Goal: Information Seeking & Learning: Learn about a topic

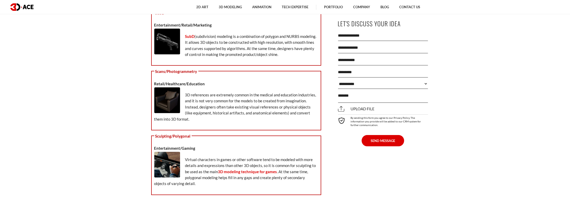
scroll to position [1726, 0]
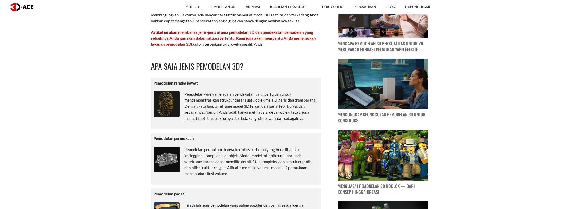
scroll to position [258, 0]
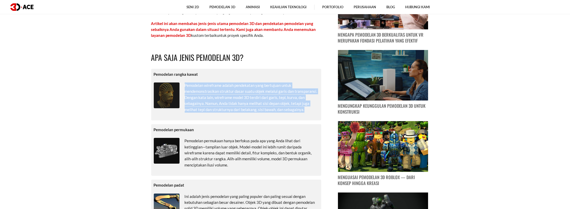
drag, startPoint x: 185, startPoint y: 86, endPoint x: 308, endPoint y: 113, distance: 126.7
click at [308, 113] on div "Pemodelan rangka kawat Pemodelan wireframe adalah pendekatan yang bertujuan unt…" at bounding box center [236, 95] width 170 height 52
copy font "Pemodelan wireframe adalah pendekatan yang bertujuan untuk mendemonstrasikan st…"
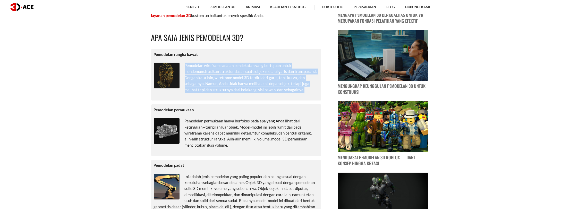
scroll to position [283, 0]
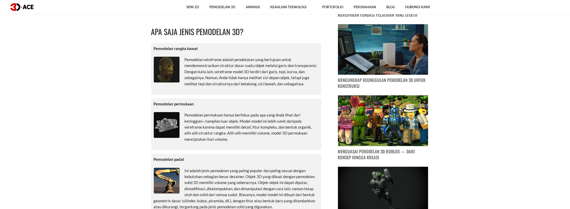
click at [222, 117] on p "Pemodelan permukaan hanya berfokus pada apa yang Anda lihat dari ketinggian—tam…" at bounding box center [236, 127] width 165 height 30
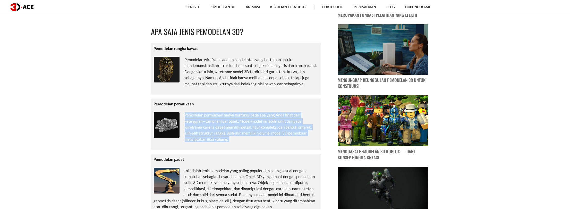
click at [222, 117] on p "Pemodelan permukaan hanya berfokus pada apa yang Anda lihat dari ketinggian—tam…" at bounding box center [236, 127] width 165 height 30
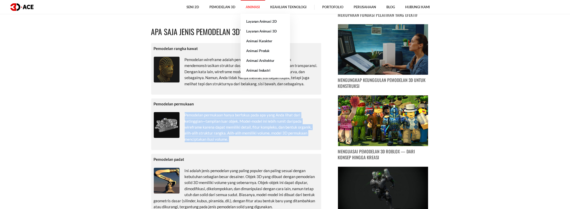
copy div "Pemodelan permukaan hanya berfokus pada apa yang Anda lihat dari ketinggian—tam…"
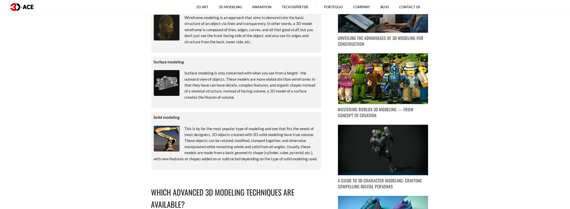
scroll to position [361, 0]
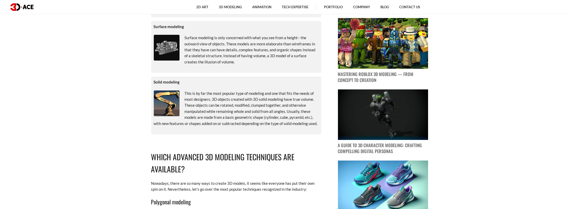
click at [195, 156] on h2 "Which Advanced 3D Modeling Techniques are Available?" at bounding box center [236, 163] width 170 height 24
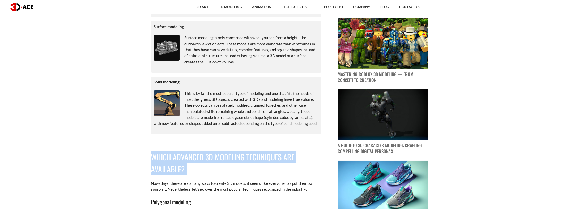
click at [195, 156] on h2 "Which Advanced 3D Modeling Techniques are Available?" at bounding box center [236, 163] width 170 height 24
copy div "Which Advanced 3D Modeling Techniques are Available?"
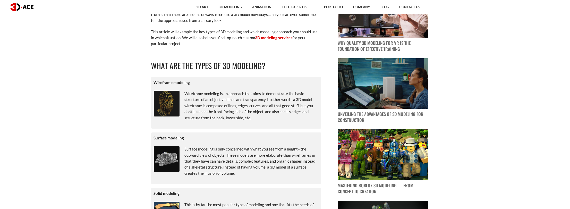
scroll to position [258, 0]
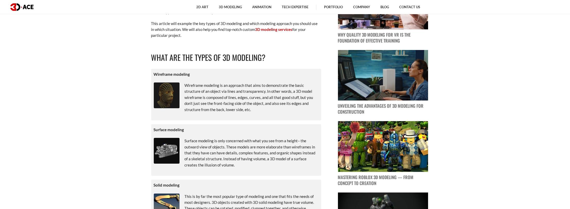
drag, startPoint x: 153, startPoint y: 95, endPoint x: 165, endPoint y: 86, distance: 15.1
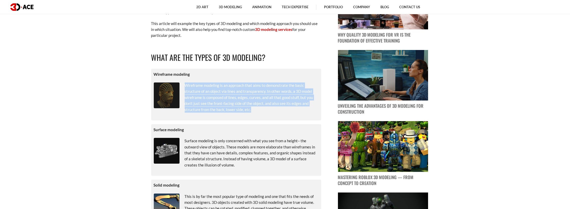
drag, startPoint x: 185, startPoint y: 85, endPoint x: 307, endPoint y: 108, distance: 124.8
click at [307, 108] on p "Wireframe modeling is an approach that aims to demonstrate the basic structure …" at bounding box center [236, 97] width 165 height 30
click at [260, 95] on p "Wireframe modeling is an approach that aims to demonstrate the basic structure …" at bounding box center [236, 97] width 165 height 30
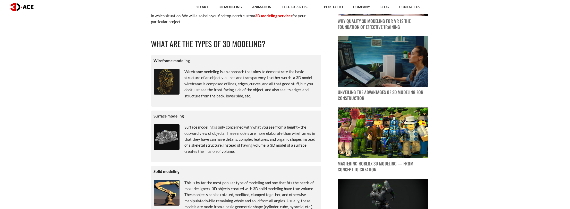
scroll to position [283, 0]
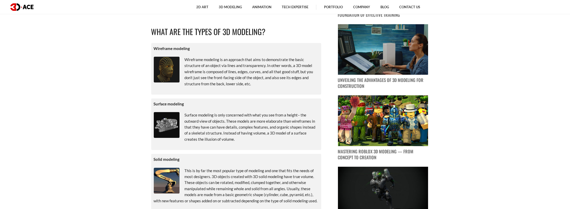
click at [261, 122] on p "Surface modeling is only concerned with what you see from a height– the outward…" at bounding box center [236, 127] width 165 height 30
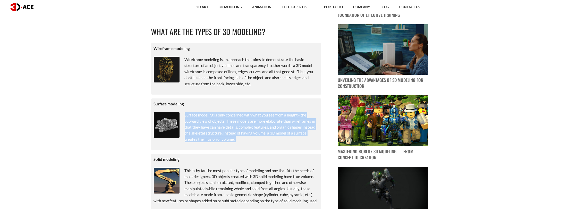
click at [261, 122] on p "Surface modeling is only concerned with what you see from a height– the outward…" at bounding box center [236, 127] width 165 height 30
